Goal: Task Accomplishment & Management: Manage account settings

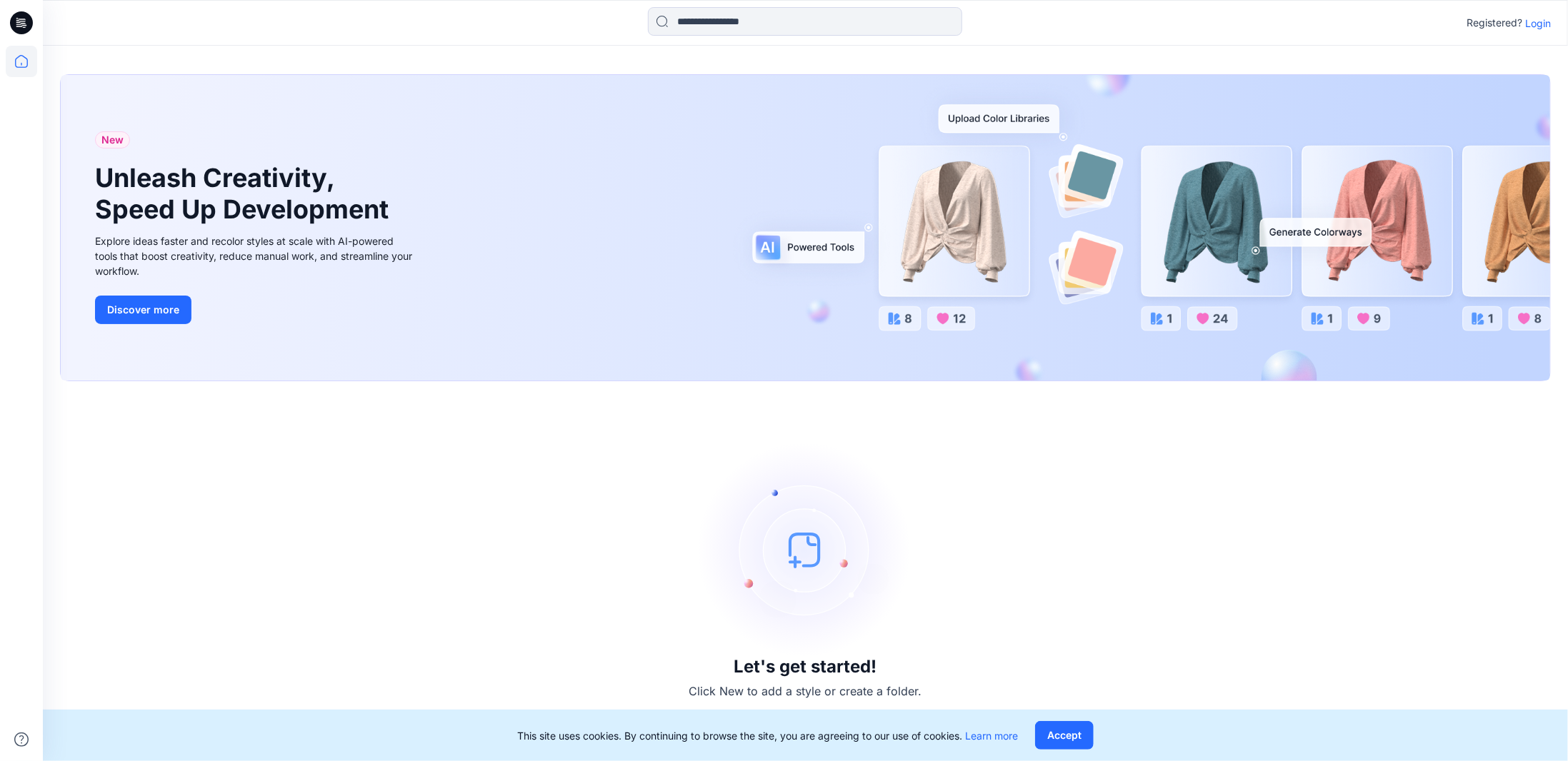
click at [1533, 28] on p "Login" at bounding box center [1538, 22] width 26 height 15
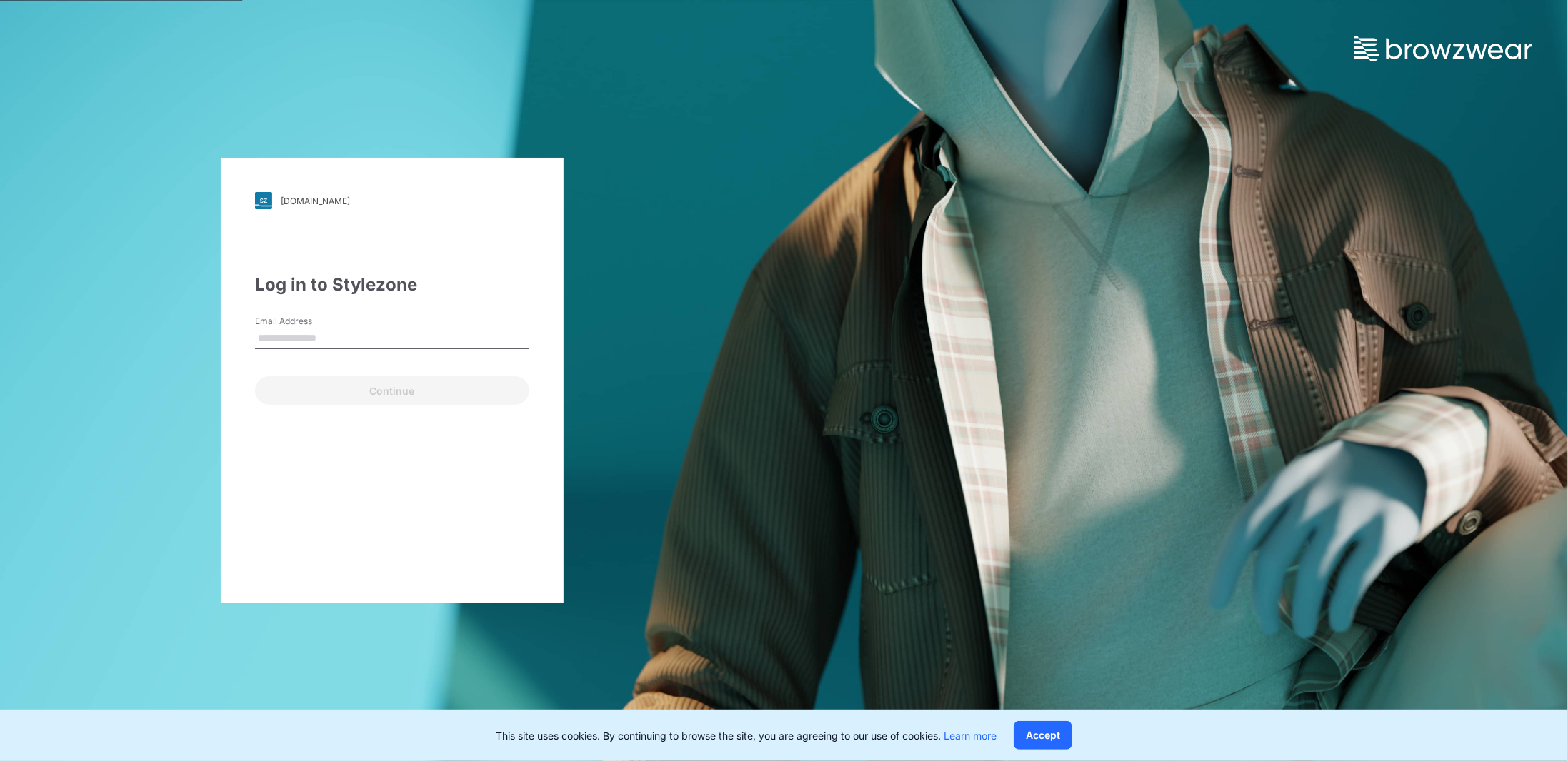
click at [343, 340] on input "Email Address" at bounding box center [392, 338] width 274 height 22
click at [324, 349] on div "Please enter a valid email address" at bounding box center [392, 355] width 274 height 13
drag, startPoint x: 321, startPoint y: 339, endPoint x: 303, endPoint y: 336, distance: 18.2
click at [303, 336] on input "*" at bounding box center [392, 338] width 274 height 22
type input "**********"
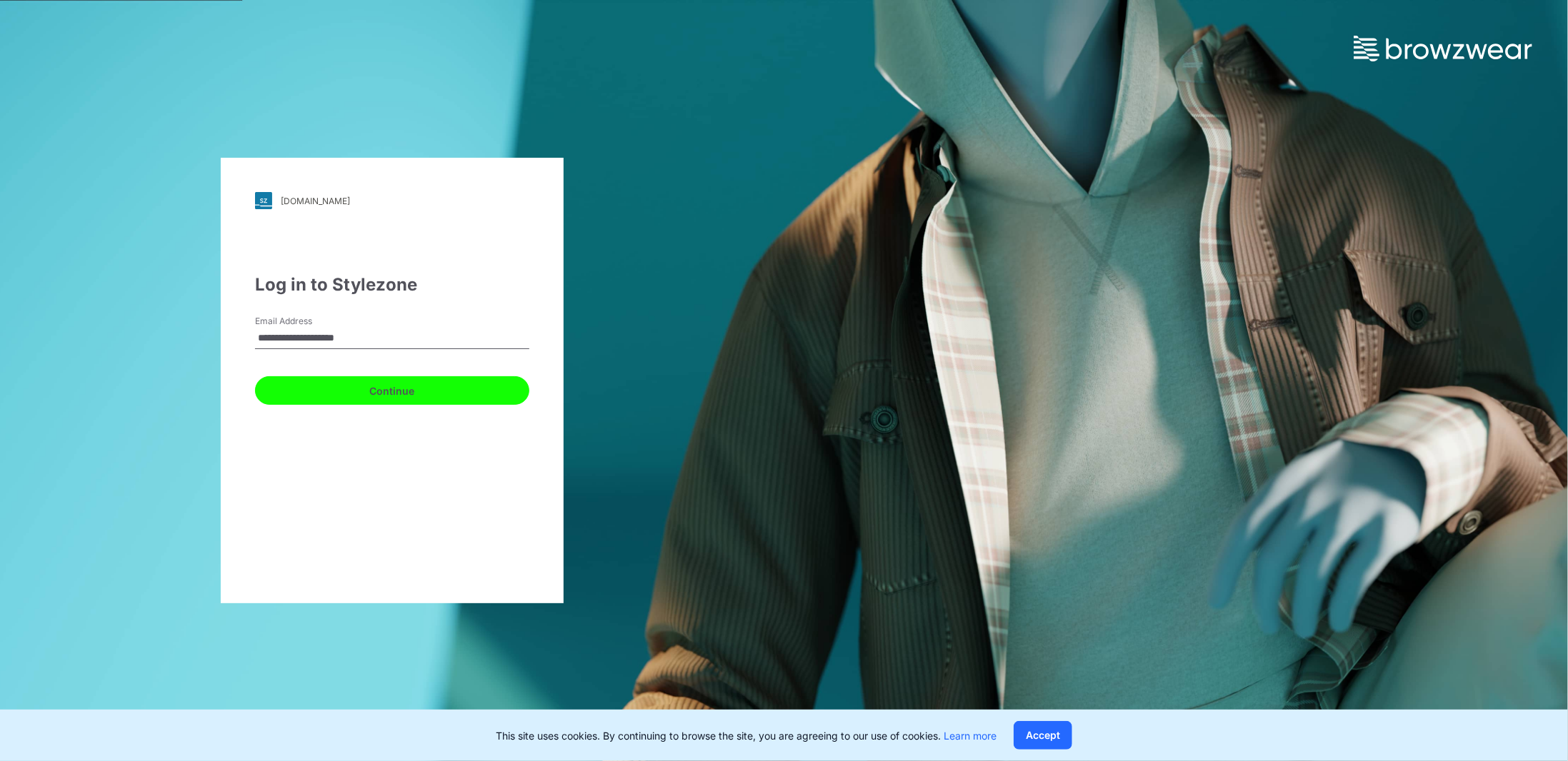
click at [368, 396] on button "Continue" at bounding box center [392, 390] width 274 height 28
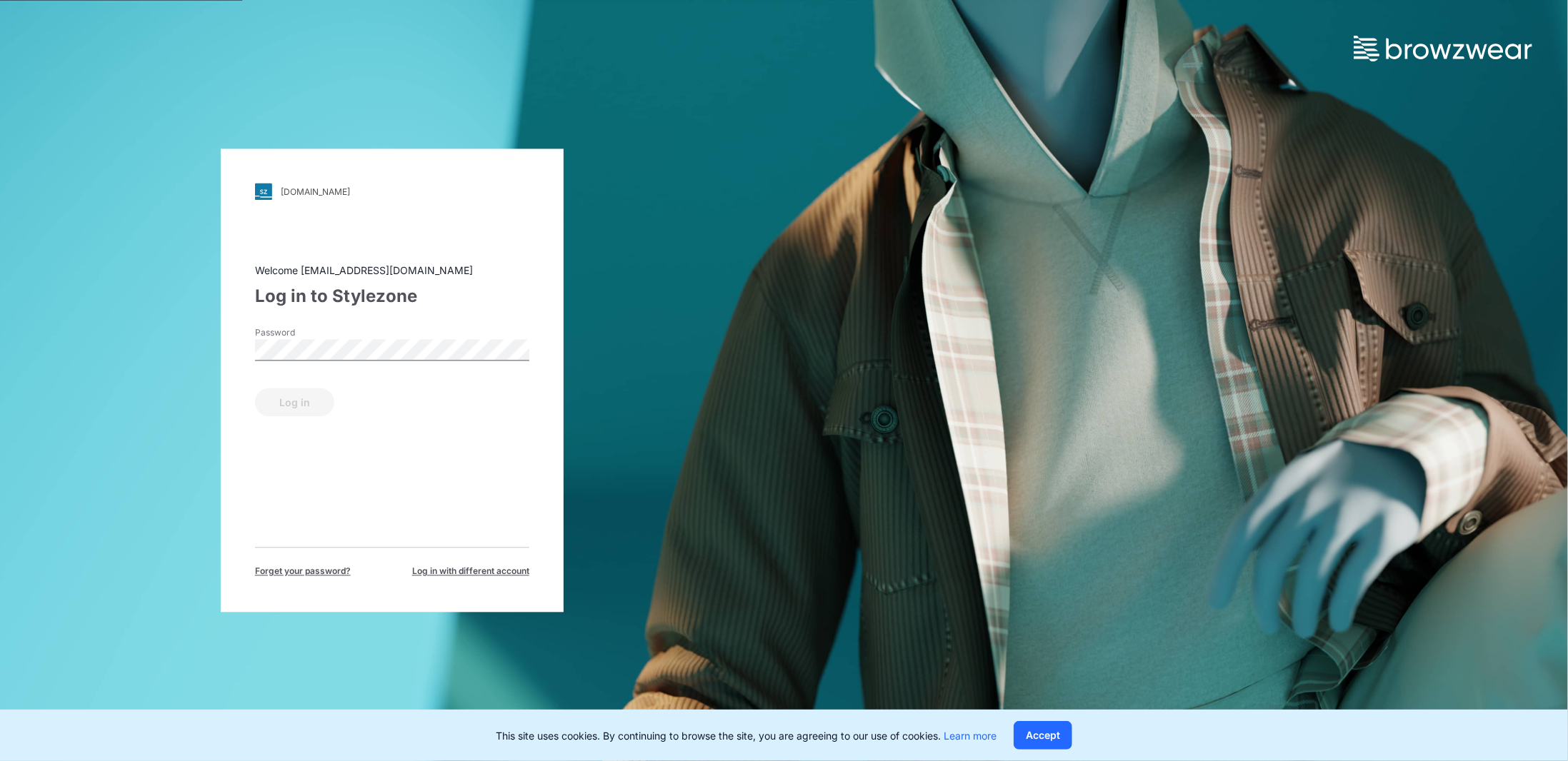
click at [343, 337] on label "Password" at bounding box center [305, 333] width 100 height 13
click at [299, 407] on button "Log in" at bounding box center [294, 402] width 79 height 28
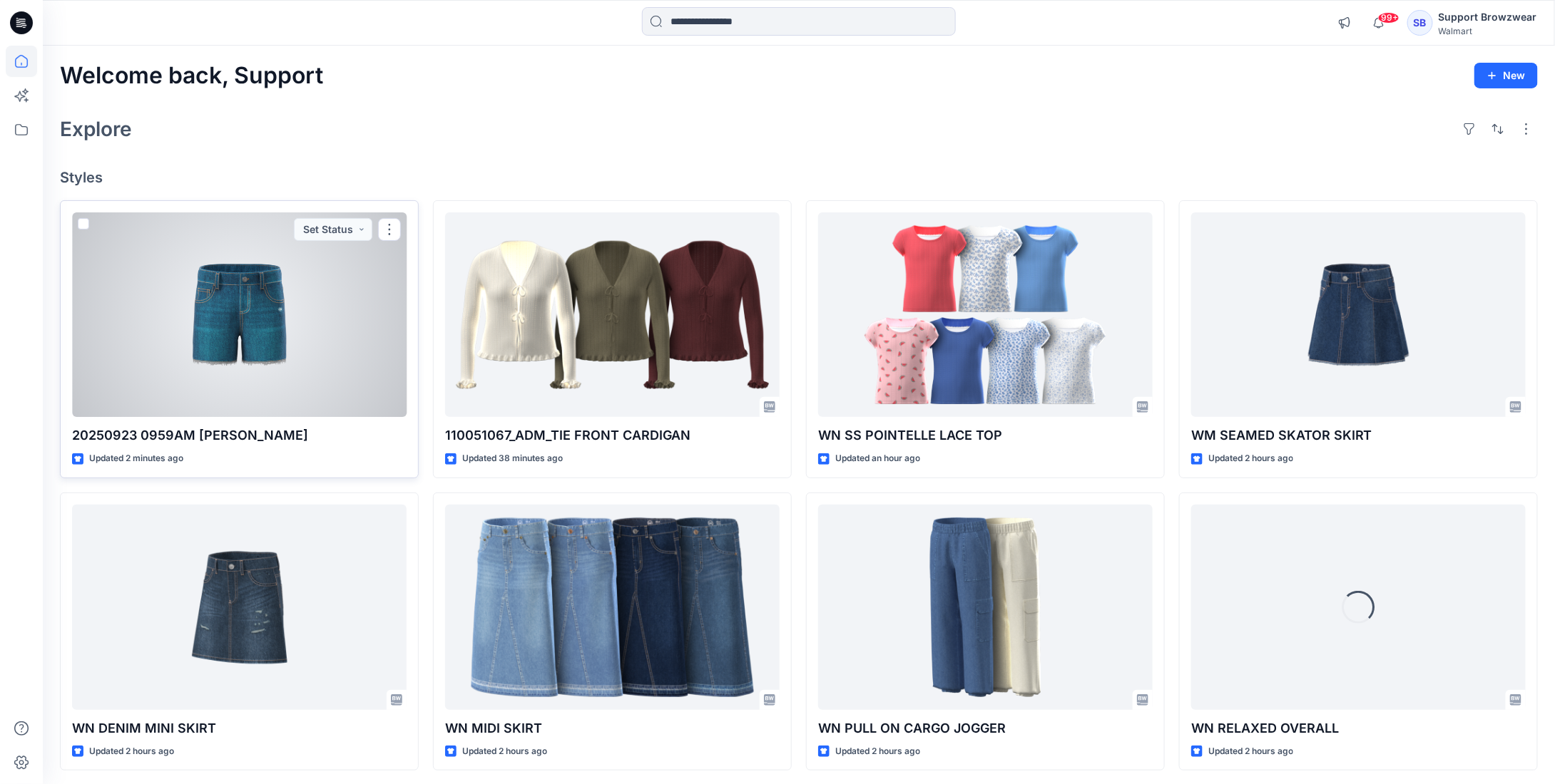
click at [259, 352] on div at bounding box center [240, 315] width 334 height 205
